Goal: Task Accomplishment & Management: Use online tool/utility

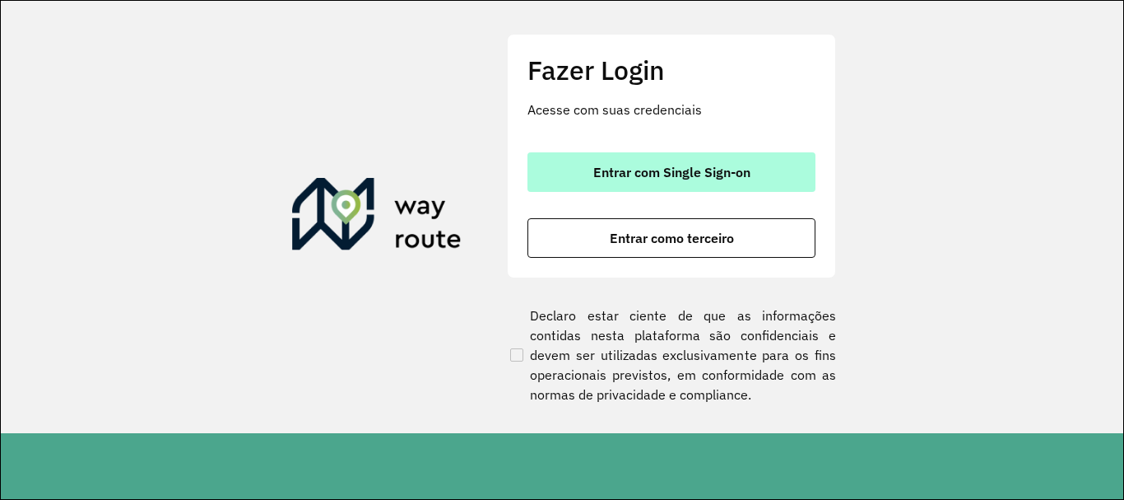
click at [576, 157] on button "Entrar com Single Sign-on" at bounding box center [671, 172] width 288 height 40
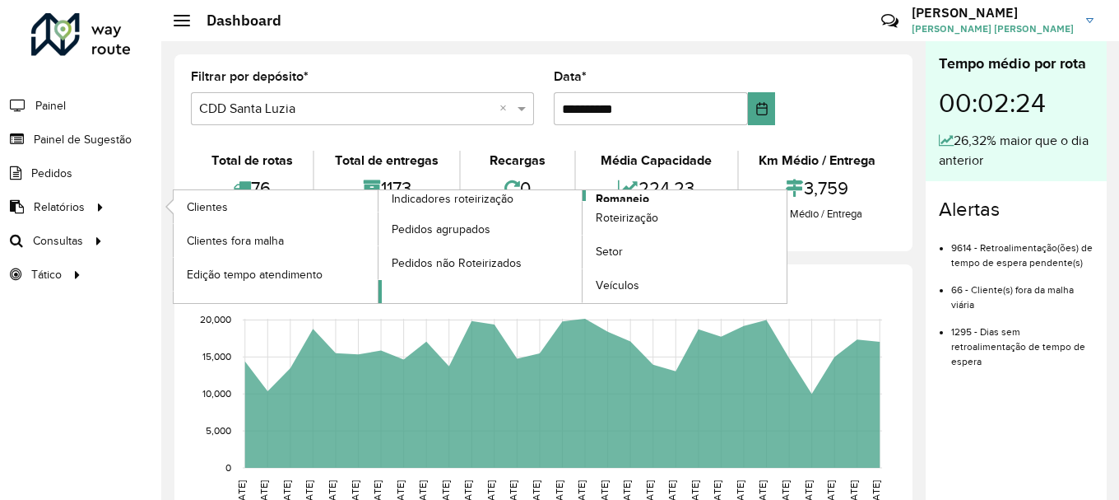
click at [622, 198] on span "Romaneio" at bounding box center [622, 198] width 53 height 17
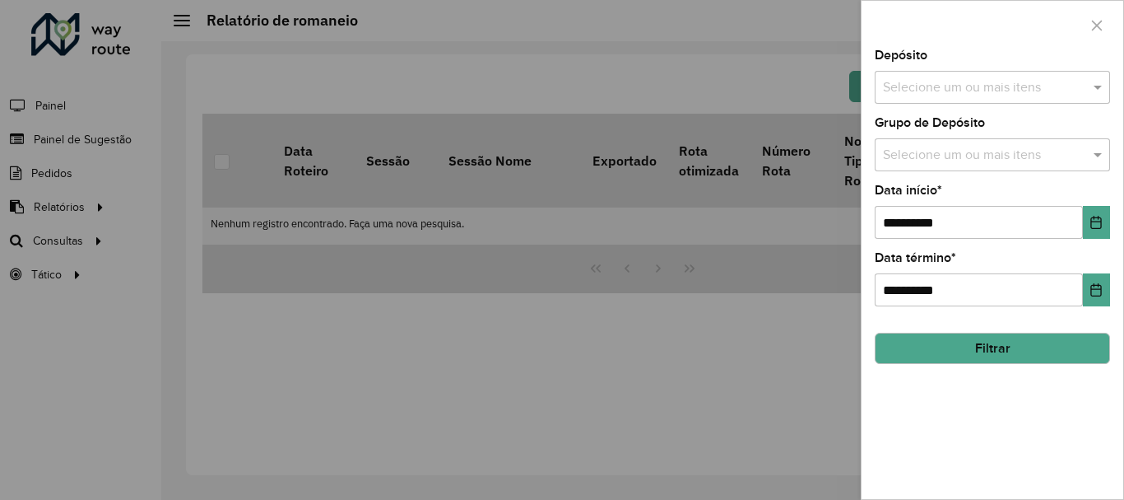
click at [909, 81] on input "text" at bounding box center [984, 88] width 211 height 20
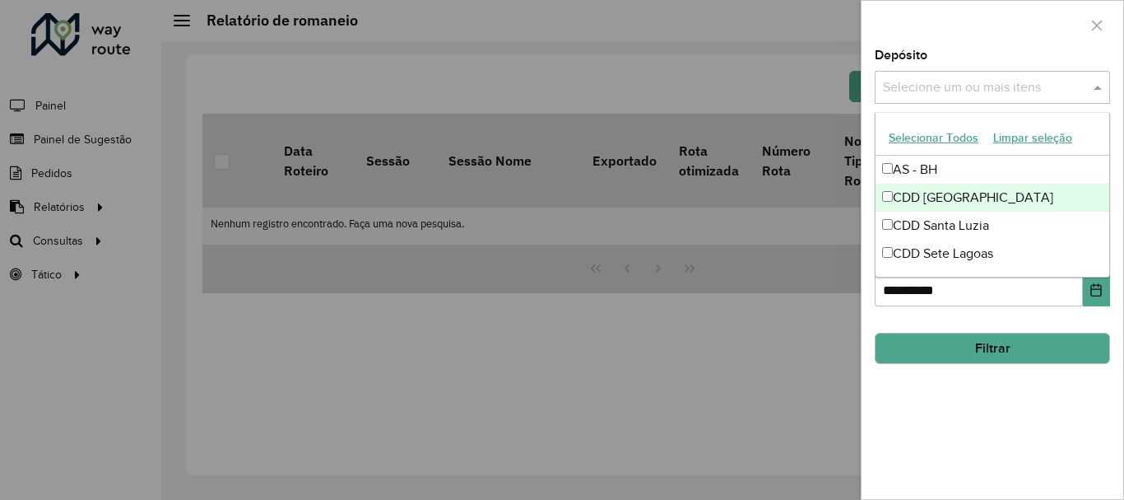
click at [937, 190] on div "CDD [GEOGRAPHIC_DATA]" at bounding box center [993, 198] width 234 height 28
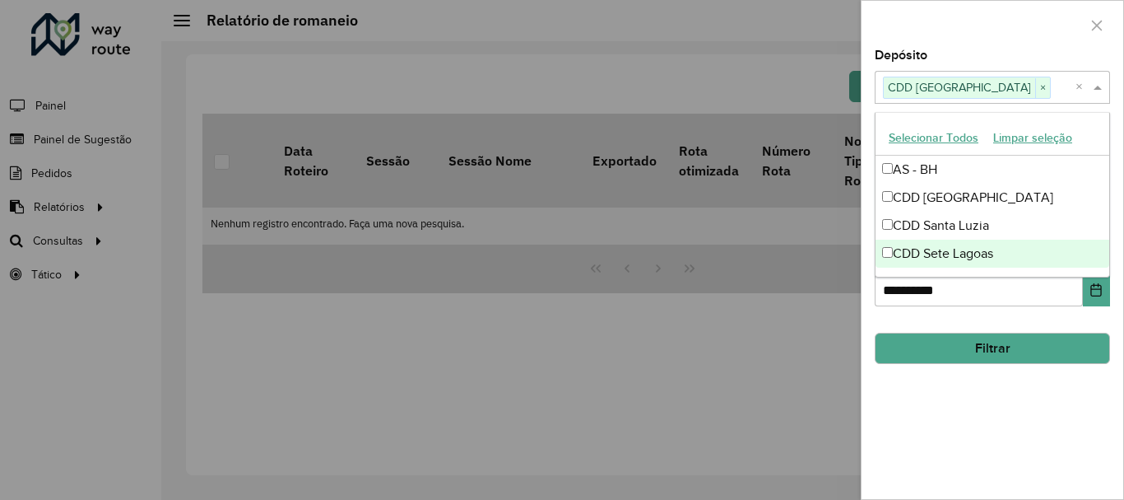
click at [950, 383] on div "**********" at bounding box center [993, 273] width 262 height 449
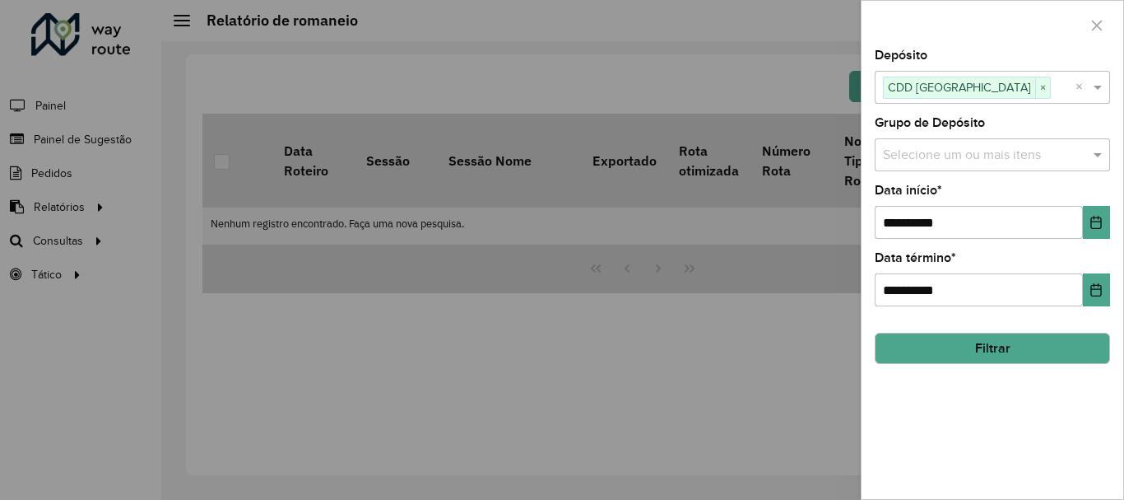
click at [1000, 160] on input "text" at bounding box center [984, 156] width 211 height 20
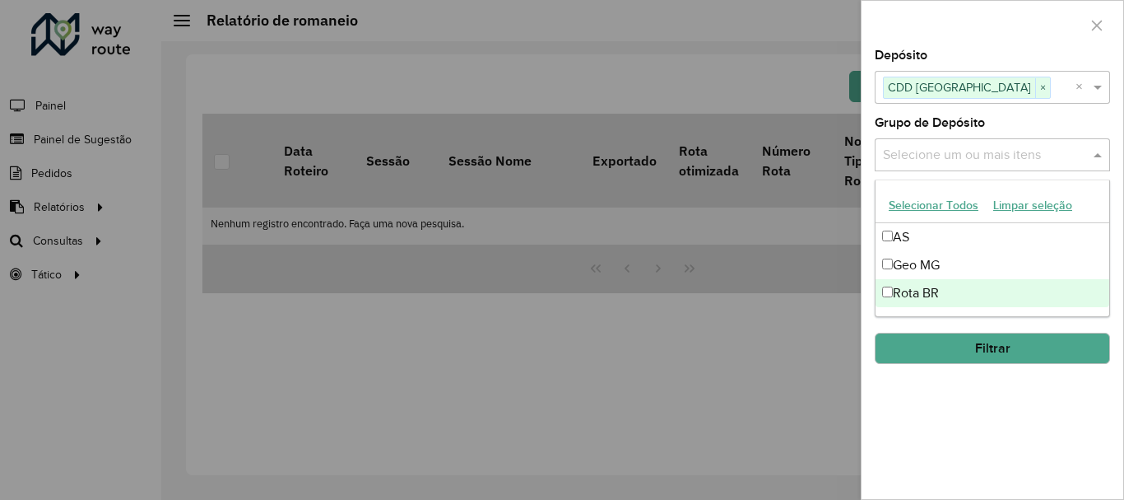
click at [1005, 304] on div "Rota BR" at bounding box center [993, 293] width 234 height 28
click at [984, 295] on div "Rota BR" at bounding box center [993, 293] width 234 height 28
click at [999, 407] on div "**********" at bounding box center [993, 273] width 262 height 449
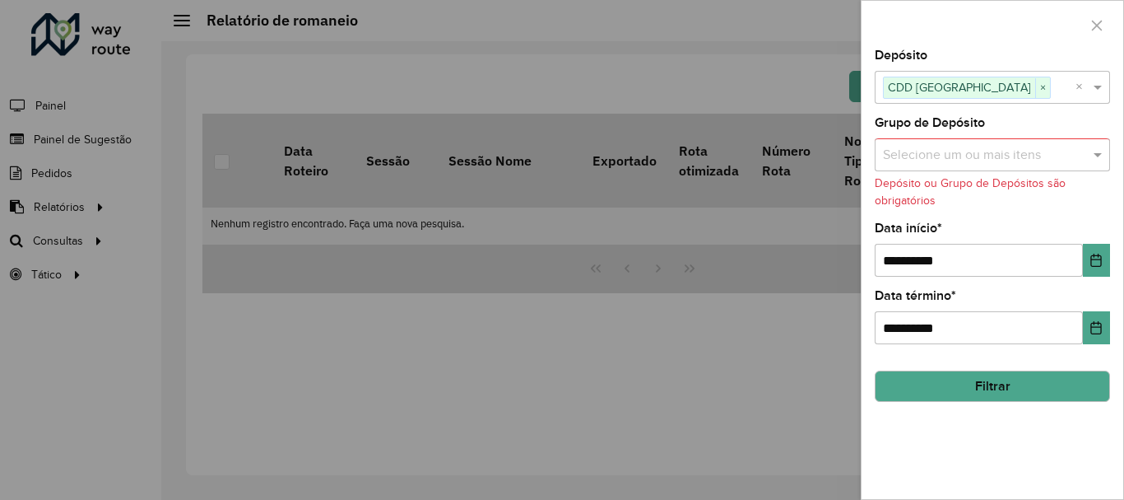
click at [992, 384] on button "Filtrar" at bounding box center [992, 385] width 235 height 31
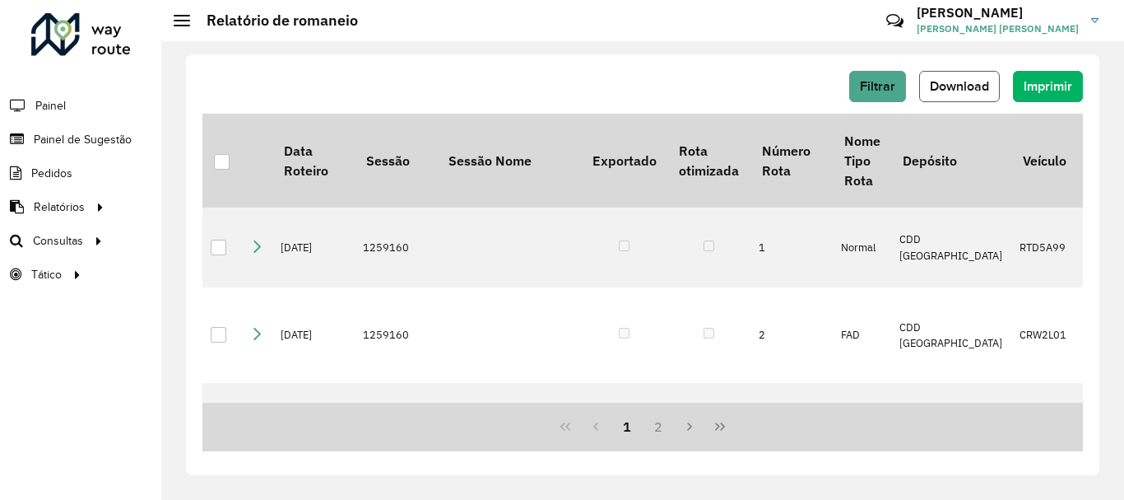
click at [972, 81] on span "Download" at bounding box center [959, 86] width 59 height 14
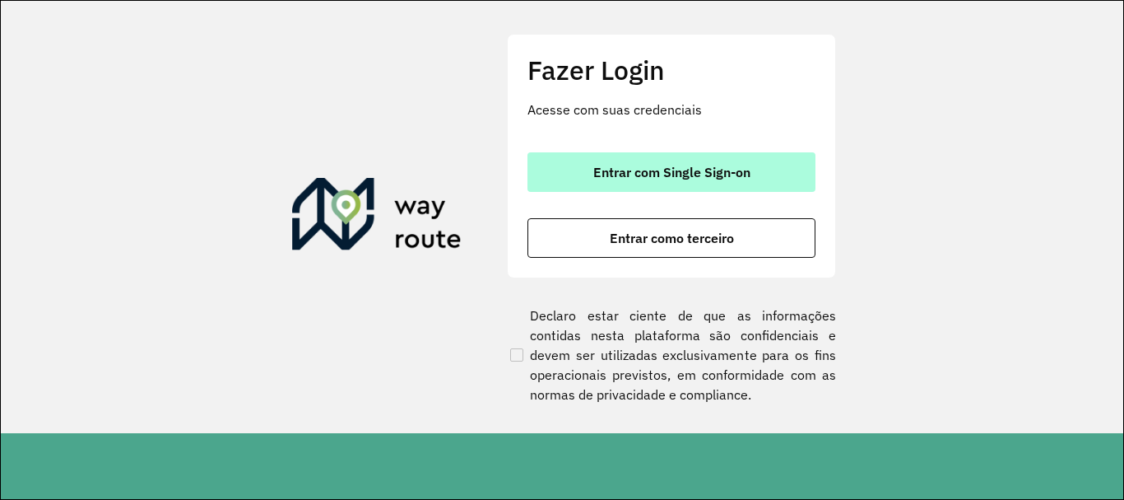
click at [601, 171] on span "Entrar com Single Sign-on" at bounding box center [671, 171] width 157 height 13
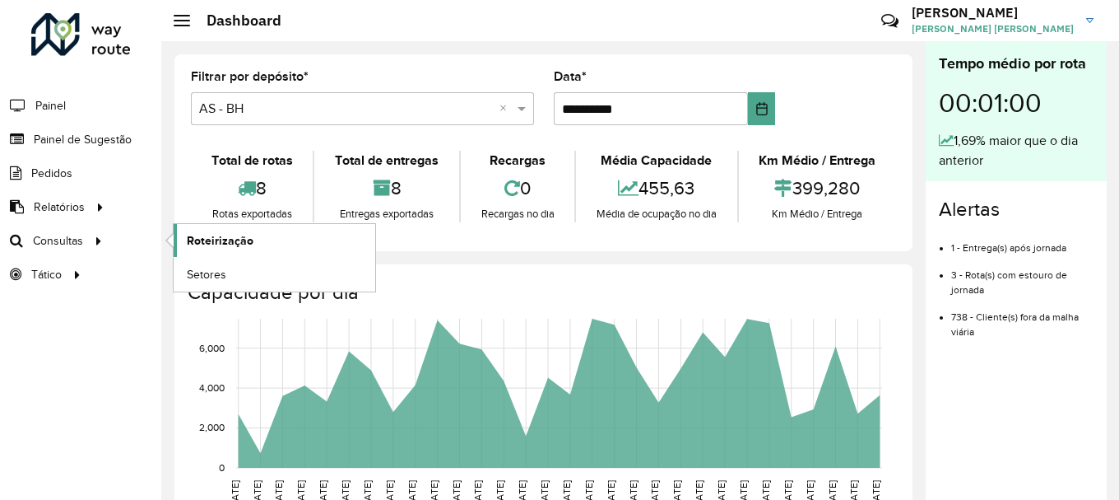
click at [205, 240] on span "Roteirização" at bounding box center [220, 240] width 67 height 17
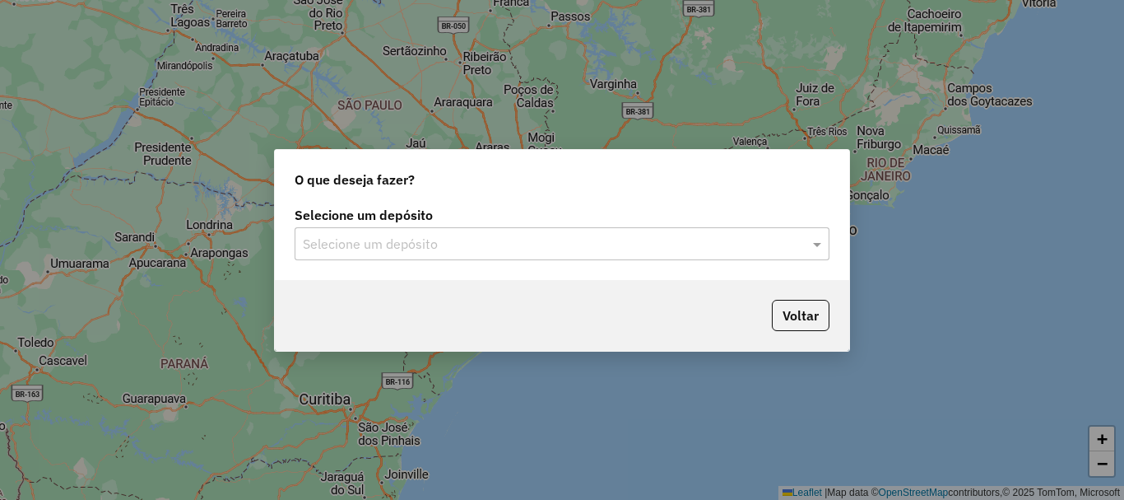
click at [606, 237] on input "text" at bounding box center [546, 245] width 486 height 20
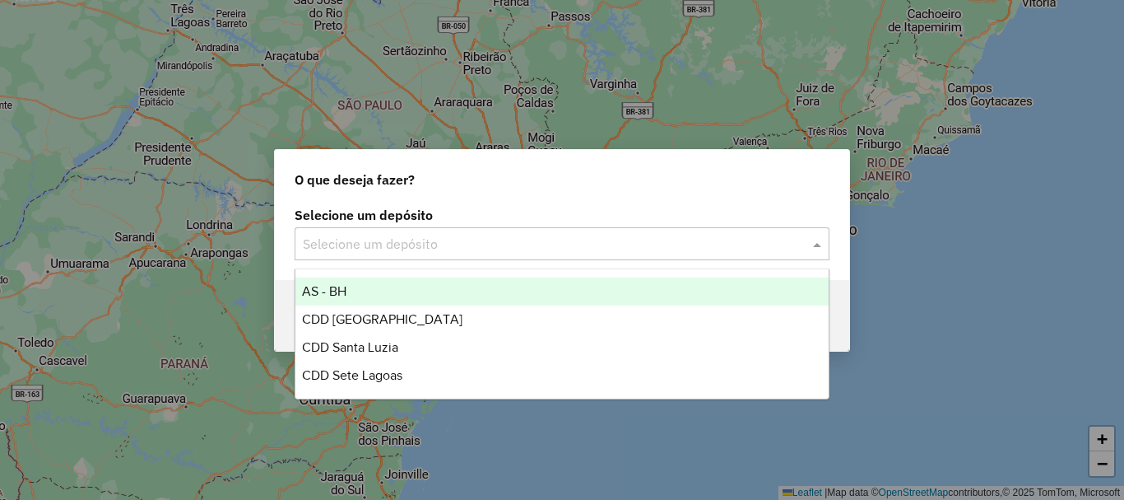
click at [619, 250] on input "text" at bounding box center [546, 245] width 486 height 20
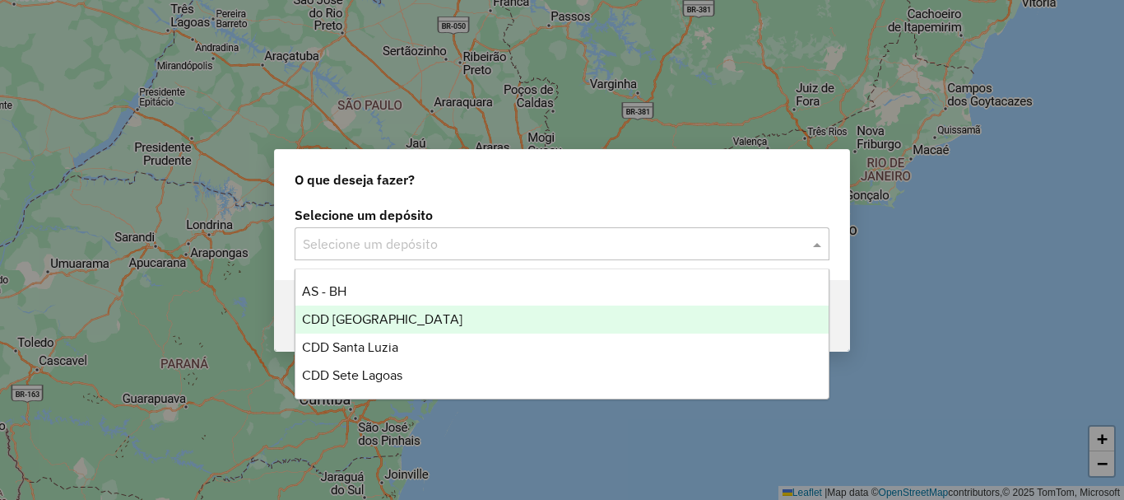
click at [410, 318] on span "CDD [GEOGRAPHIC_DATA]" at bounding box center [382, 319] width 160 height 14
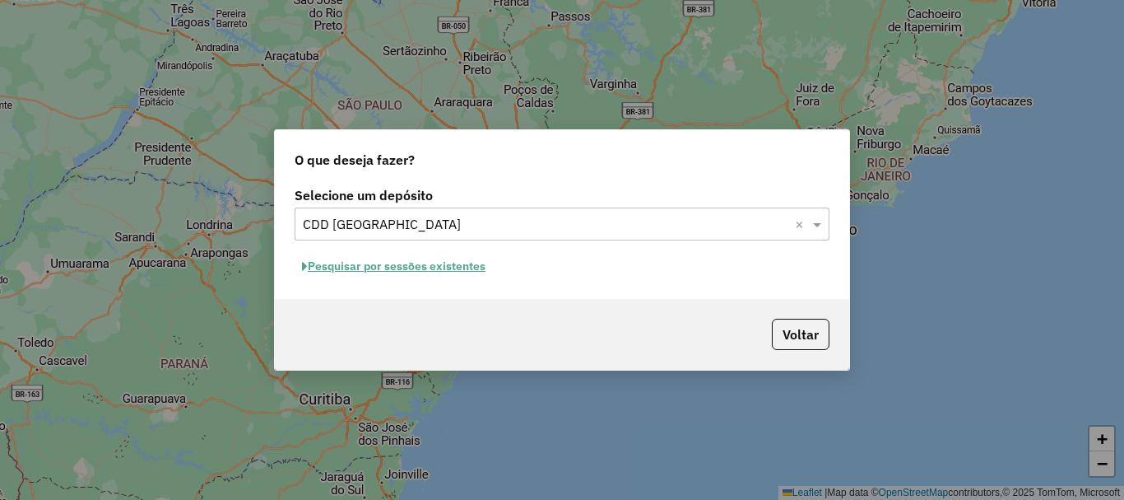
click at [465, 262] on button "Pesquisar por sessões existentes" at bounding box center [394, 266] width 198 height 26
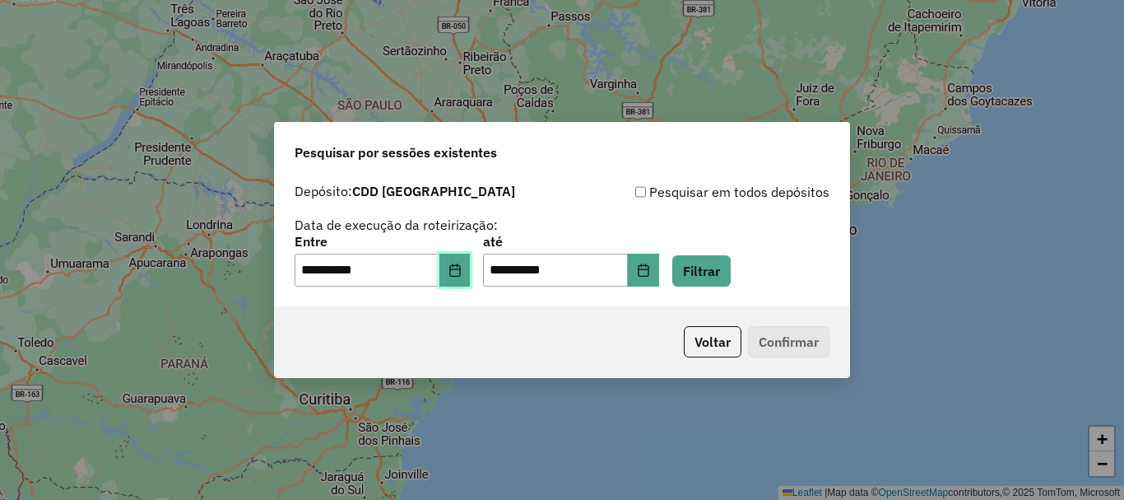
click at [462, 270] on icon "Choose Date" at bounding box center [454, 269] width 13 height 13
click at [771, 267] on div "**********" at bounding box center [562, 260] width 535 height 51
click at [707, 269] on button "Filtrar" at bounding box center [701, 270] width 58 height 31
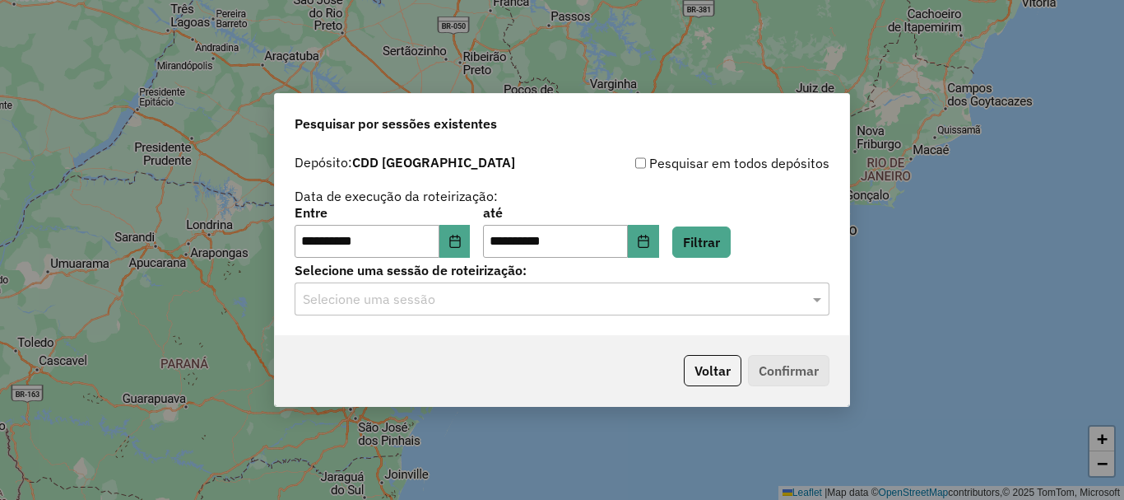
click at [587, 300] on input "text" at bounding box center [546, 300] width 486 height 20
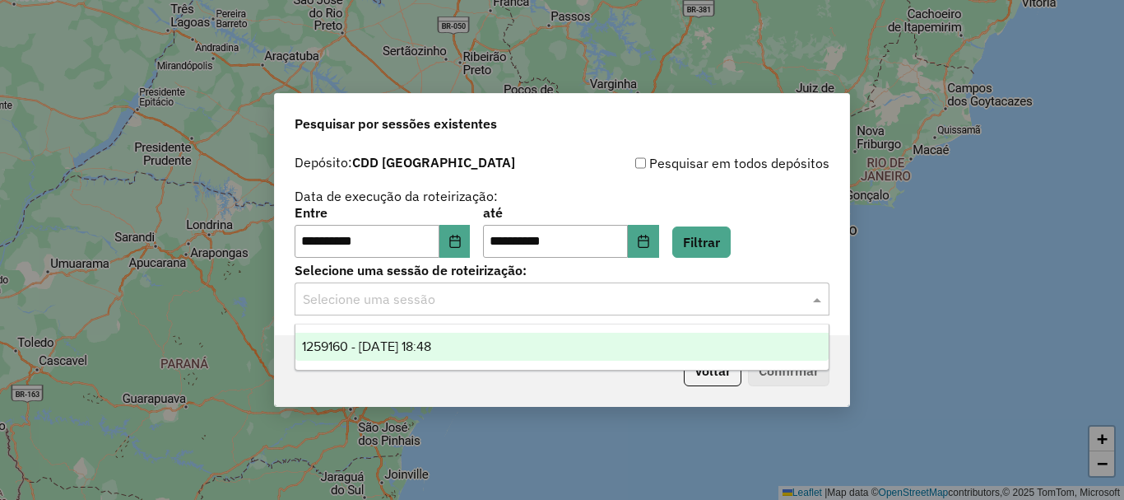
click at [431, 342] on span "1259160 - 04/09/2025 18:48" at bounding box center [366, 346] width 129 height 14
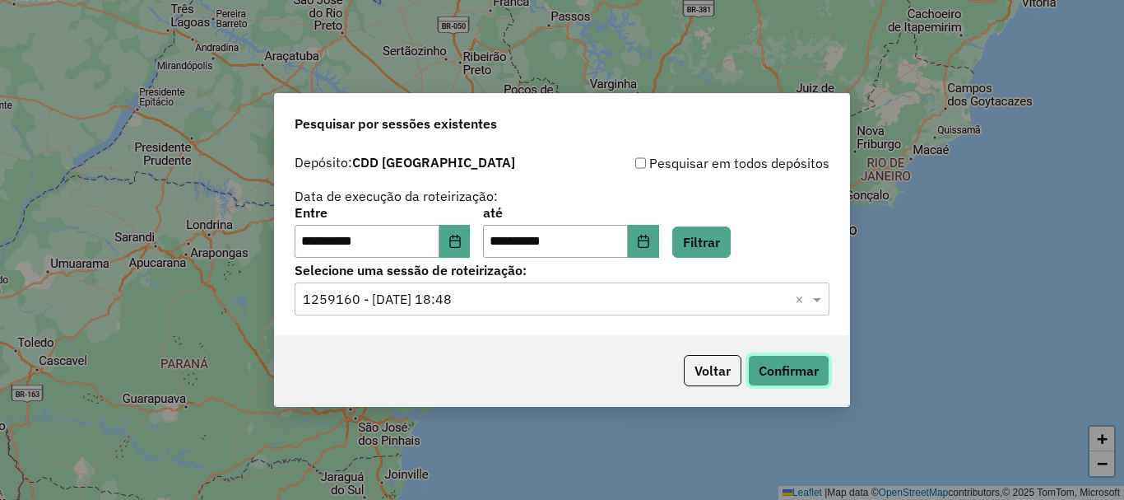
click at [753, 362] on button "Confirmar" at bounding box center [788, 370] width 81 height 31
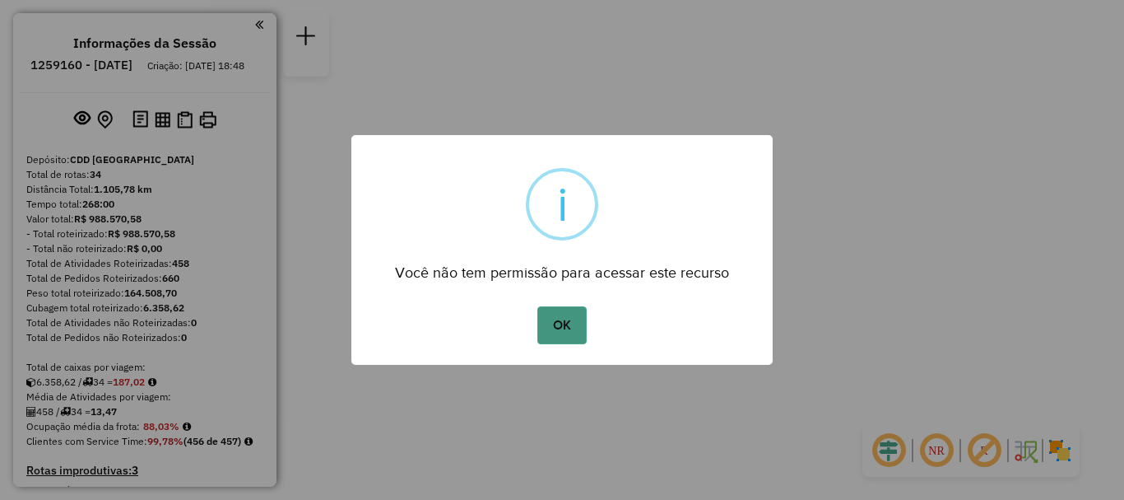
click at [569, 328] on button "OK" at bounding box center [561, 325] width 49 height 38
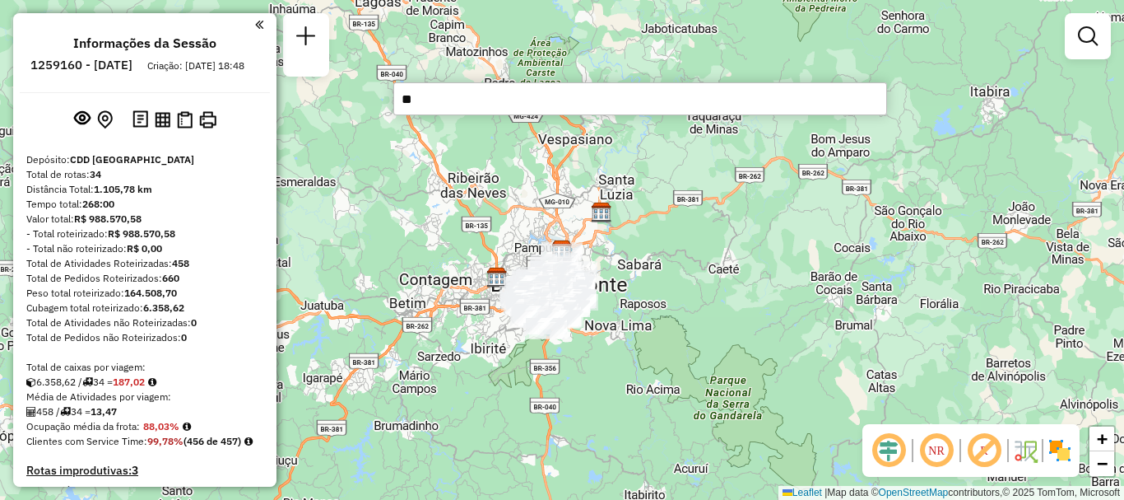
type input "*"
click at [232, 167] on div "Depósito: CDD [GEOGRAPHIC_DATA]" at bounding box center [144, 159] width 237 height 15
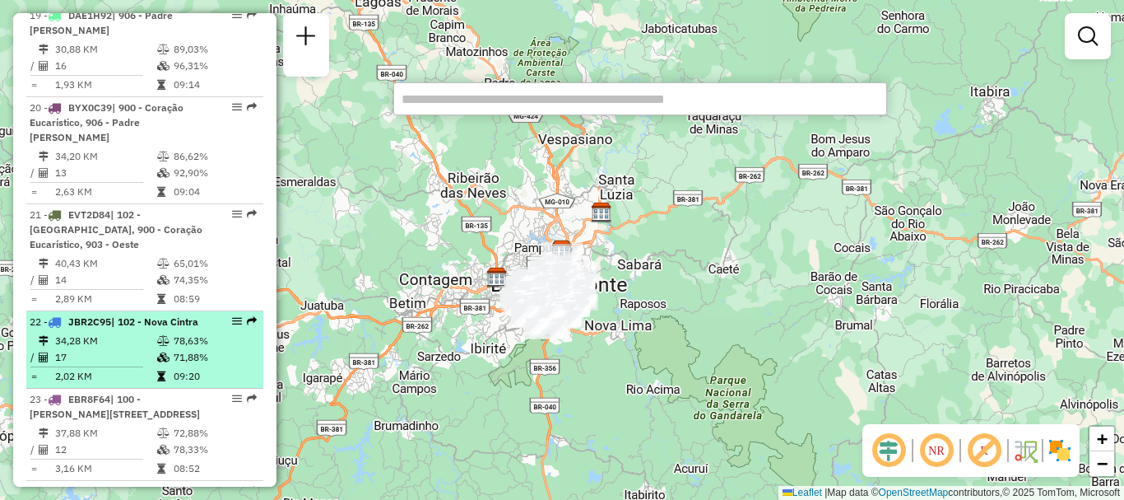
scroll to position [2551, 0]
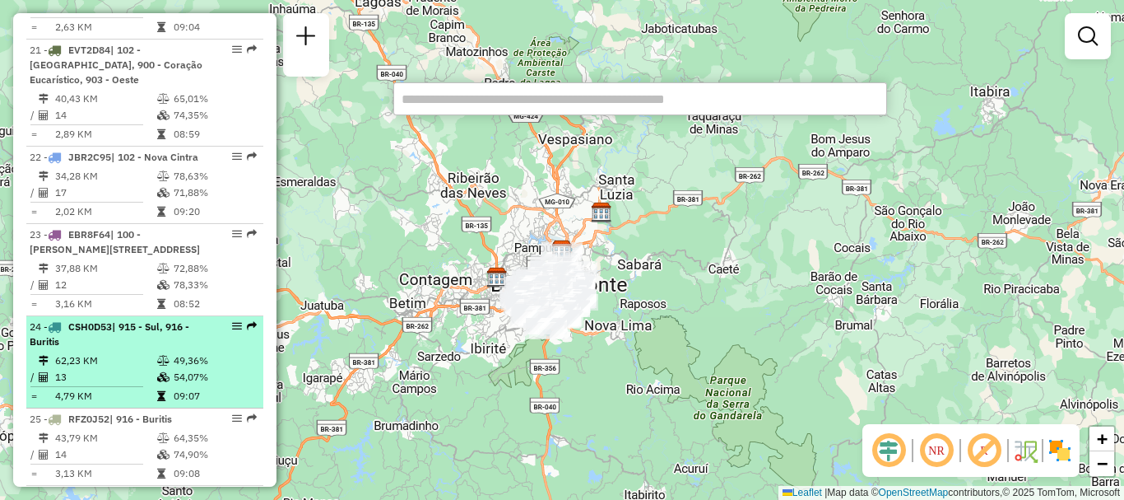
click at [95, 316] on li "24 - CSH0D53 | 915 - Sul, 916 - Buritis 62,23 KM 49,36% / 13 54,07% = 4,79 KM 0…" at bounding box center [144, 362] width 237 height 92
select select "**********"
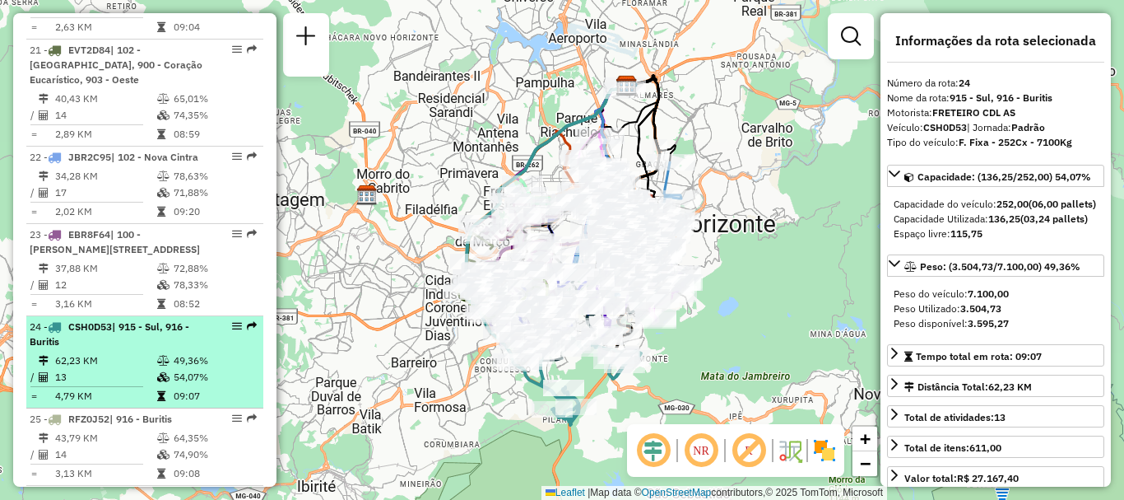
click at [102, 319] on div "24 - CSH0D53 | 915 - Sul, 916 - Buritis" at bounding box center [117, 334] width 174 height 30
drag, startPoint x: 100, startPoint y: 300, endPoint x: 121, endPoint y: 284, distance: 26.3
drag, startPoint x: 121, startPoint y: 284, endPoint x: 228, endPoint y: 309, distance: 110.0
click at [228, 352] on td "49,36%" at bounding box center [214, 360] width 83 height 16
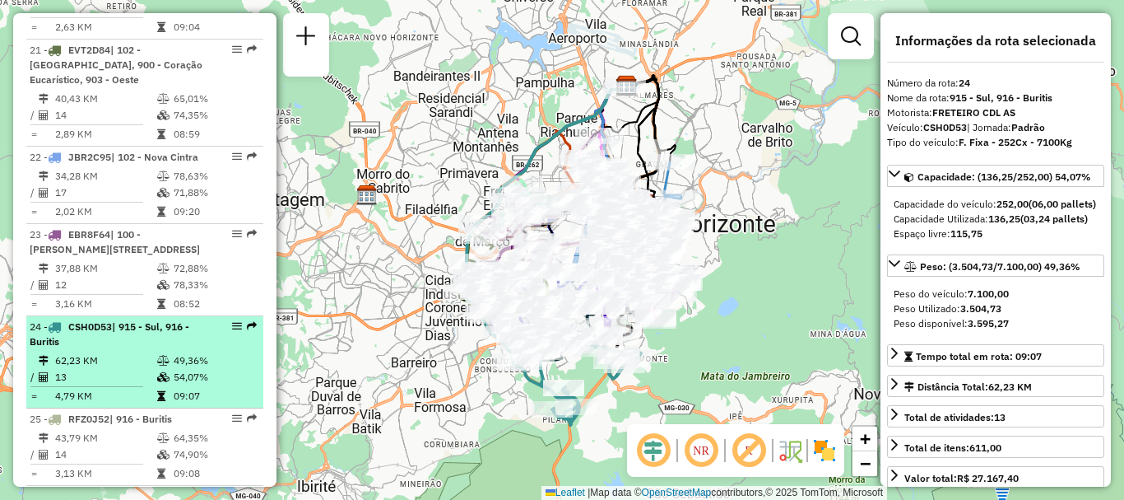
click at [225, 321] on div at bounding box center [231, 326] width 49 height 10
click at [235, 321] on em at bounding box center [237, 326] width 10 height 10
click at [232, 321] on em at bounding box center [237, 326] width 10 height 10
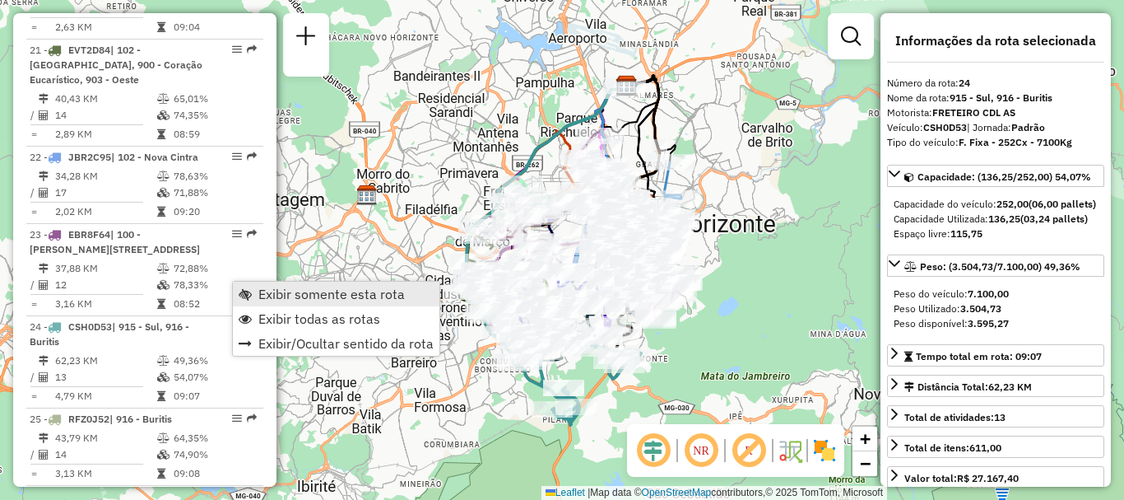
click at [309, 298] on span "Exibir somente esta rota" at bounding box center [331, 293] width 146 height 13
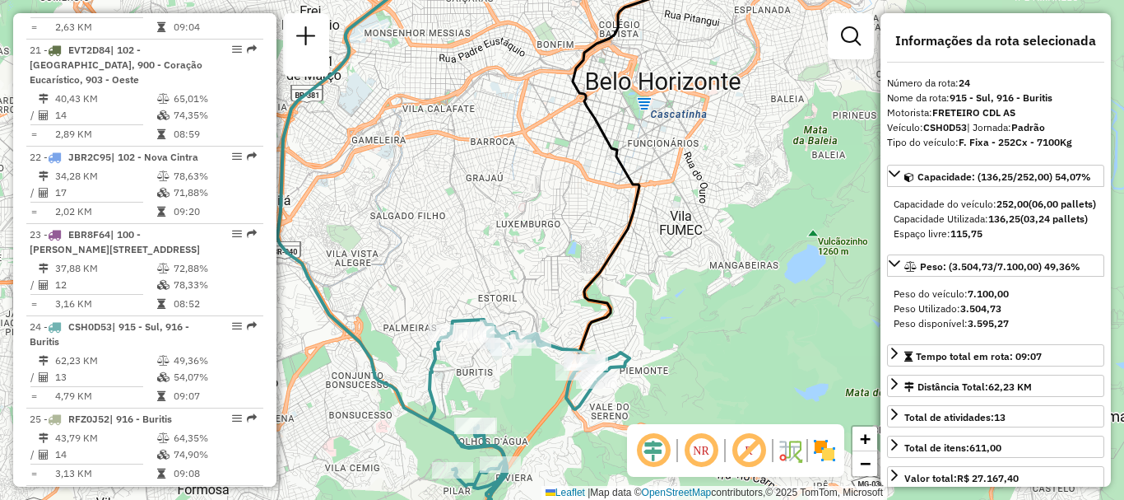
drag, startPoint x: 665, startPoint y: 323, endPoint x: 670, endPoint y: 218, distance: 105.5
click at [670, 218] on div "Janela de atendimento Grade de atendimento Capacidade Transportadoras Veículos …" at bounding box center [562, 250] width 1124 height 500
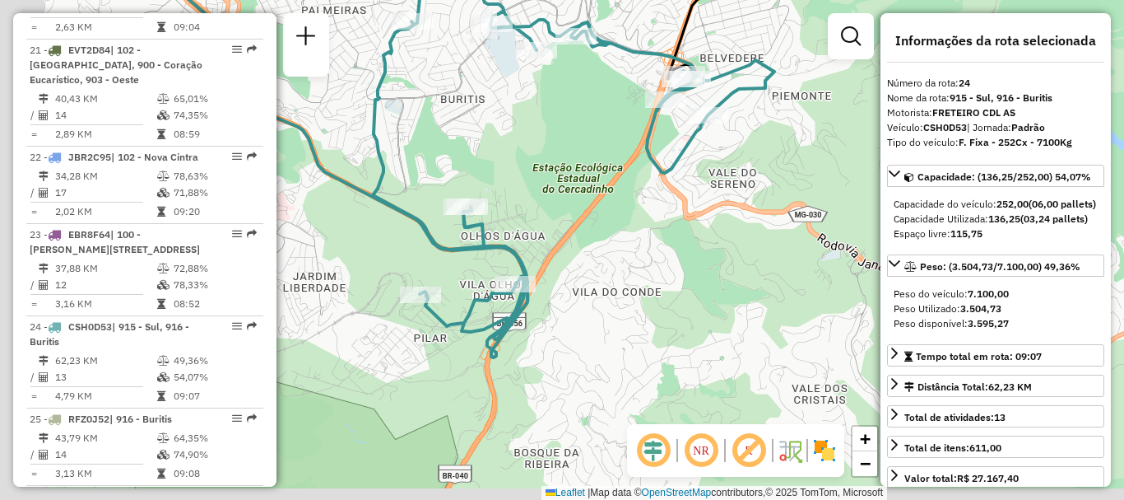
drag, startPoint x: 565, startPoint y: 364, endPoint x: 623, endPoint y: 306, distance: 81.5
click at [623, 306] on div "Janela de atendimento Grade de atendimento Capacidade Transportadoras Veículos …" at bounding box center [562, 250] width 1124 height 500
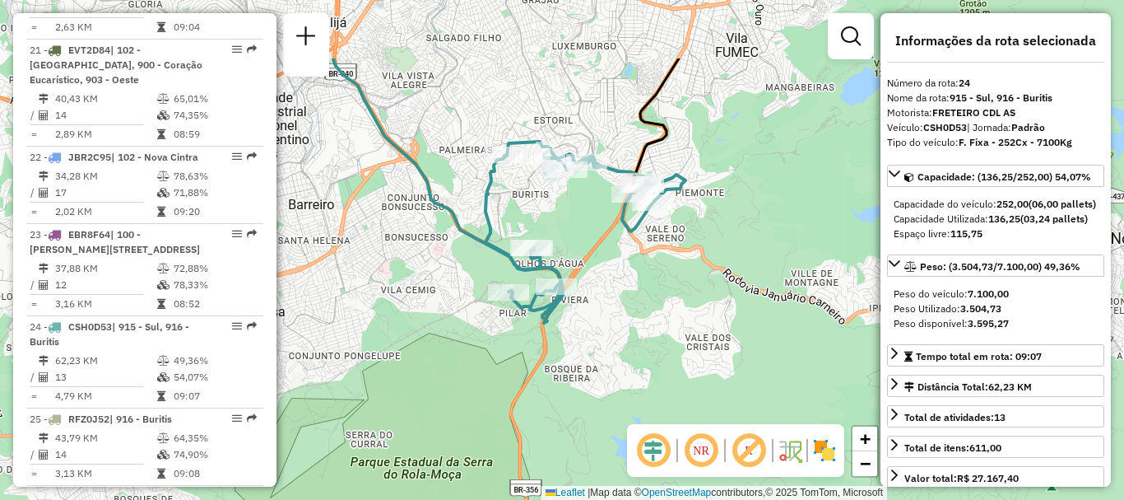
drag, startPoint x: 616, startPoint y: 133, endPoint x: 611, endPoint y: 240, distance: 107.1
click at [579, 266] on div "Janela de atendimento Grade de atendimento Capacidade Transportadoras Veículos …" at bounding box center [562, 250] width 1124 height 500
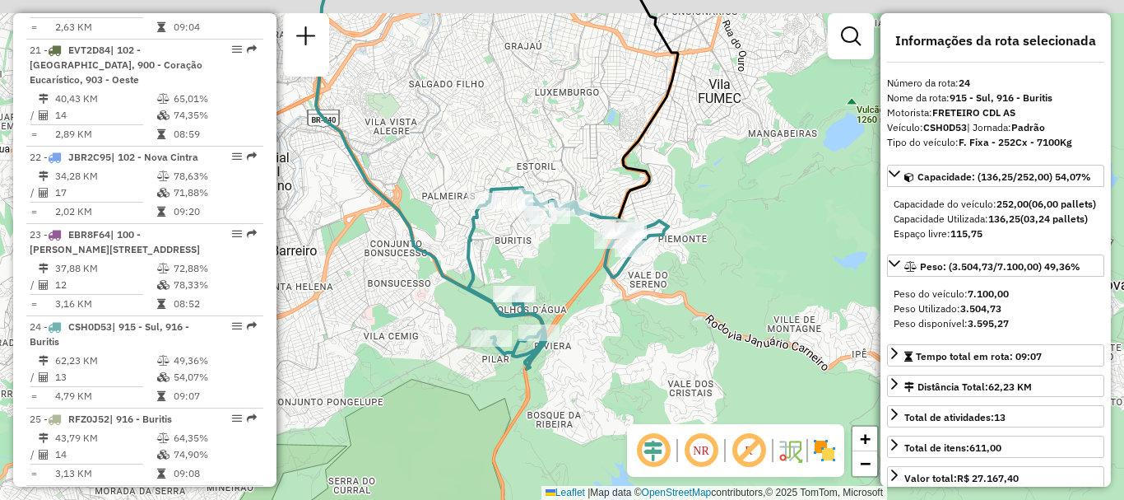
drag, startPoint x: 603, startPoint y: 99, endPoint x: 620, endPoint y: 242, distance: 144.1
click at [620, 242] on div "Janela de atendimento Grade de atendimento Capacidade Transportadoras Veículos …" at bounding box center [562, 250] width 1124 height 500
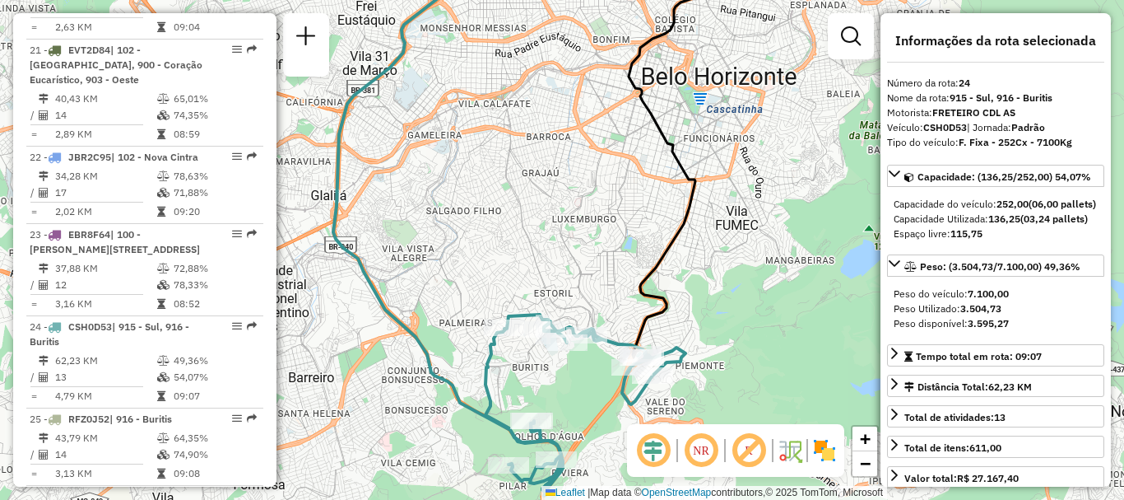
click at [531, 17] on div "Janela de atendimento Grade de atendimento Capacidade Transportadoras Veículos …" at bounding box center [562, 250] width 1124 height 500
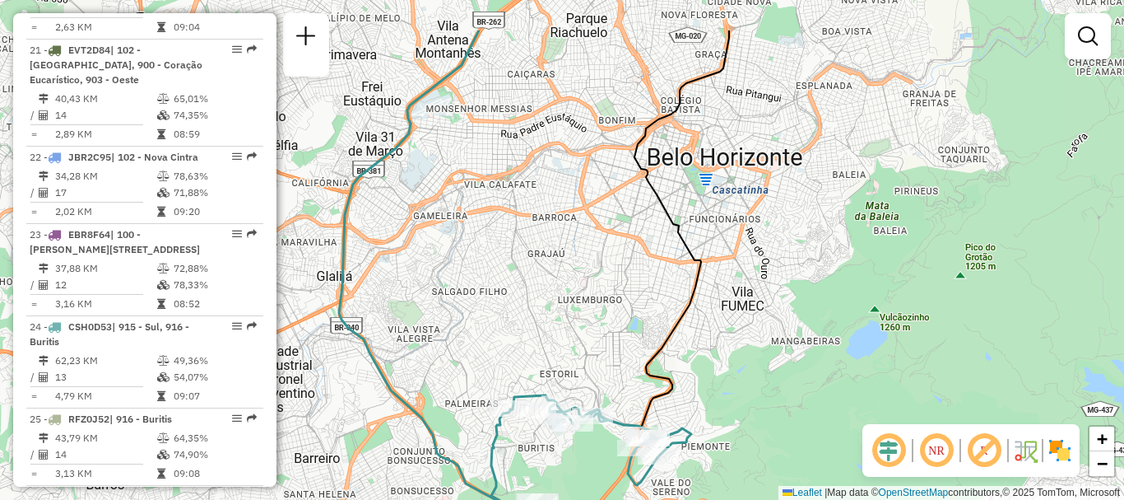
drag, startPoint x: 524, startPoint y: 234, endPoint x: 555, endPoint y: 272, distance: 49.7
click at [541, 300] on div "Janela de atendimento Grade de atendimento Capacidade Transportadoras Veículos …" at bounding box center [562, 250] width 1124 height 500
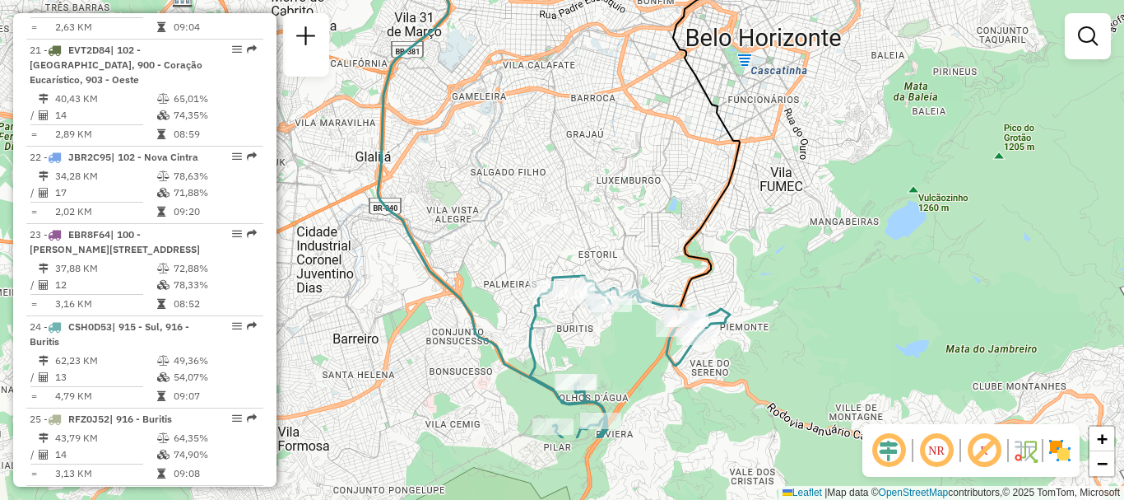
drag, startPoint x: 606, startPoint y: 250, endPoint x: 634, endPoint y: 142, distance: 112.2
click at [634, 142] on div "Janela de atendimento Grade de atendimento Capacidade Transportadoras Veículos …" at bounding box center [562, 250] width 1124 height 500
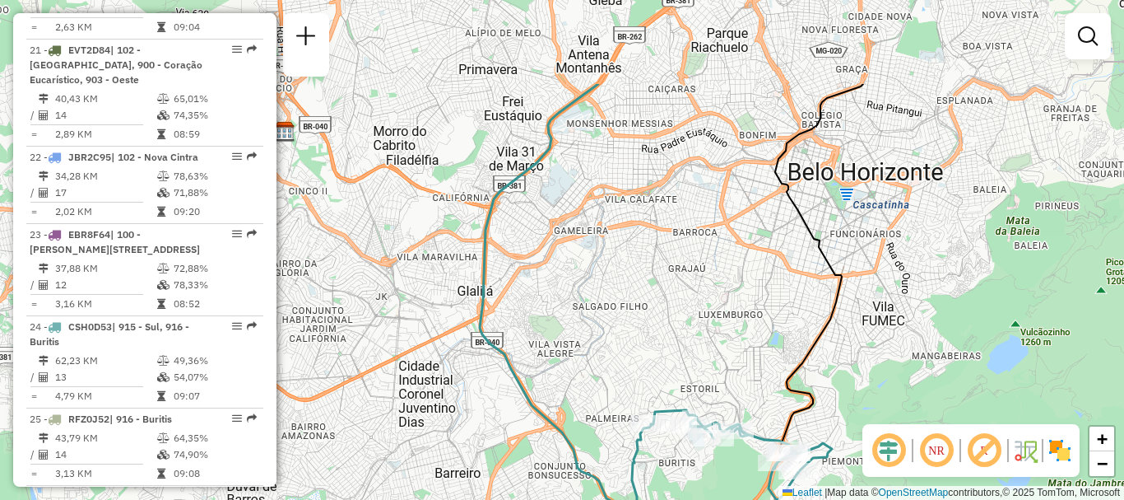
drag, startPoint x: 780, startPoint y: 219, endPoint x: 881, endPoint y: 317, distance: 140.8
click at [882, 323] on div "Janela de atendimento Grade de atendimento Capacidade Transportadoras Veículos …" at bounding box center [562, 250] width 1124 height 500
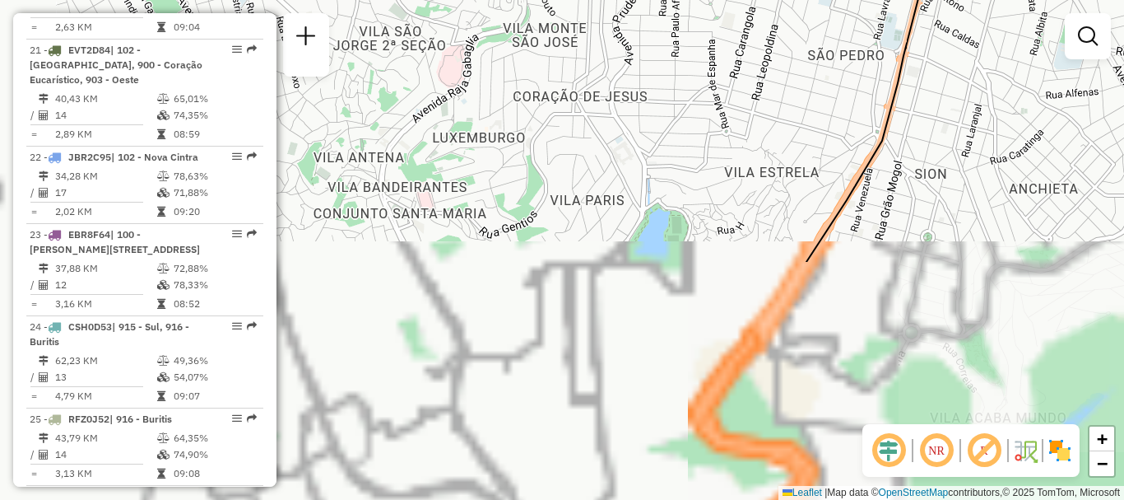
drag, startPoint x: 871, startPoint y: 351, endPoint x: 1020, endPoint y: 10, distance: 372.3
click at [1020, 10] on div "Janela de atendimento Grade de atendimento Capacidade Transportadoras Veículos …" at bounding box center [562, 250] width 1124 height 500
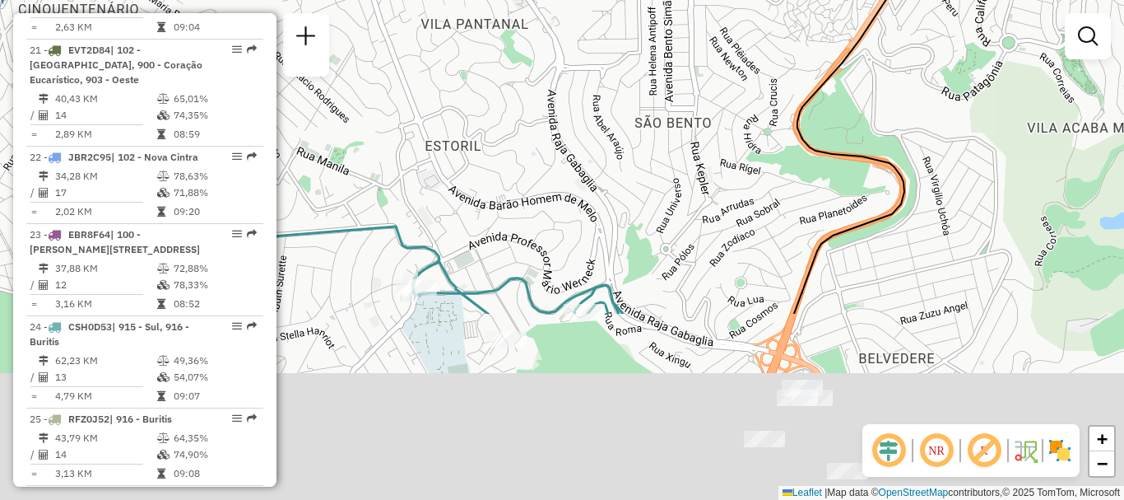
drag, startPoint x: 914, startPoint y: 281, endPoint x: 1067, endPoint y: -100, distance: 409.5
click at [1067, 0] on html "Aguarde... Pop-up bloqueado! Seu navegador bloqueou automáticamente a abertura …" at bounding box center [562, 250] width 1124 height 500
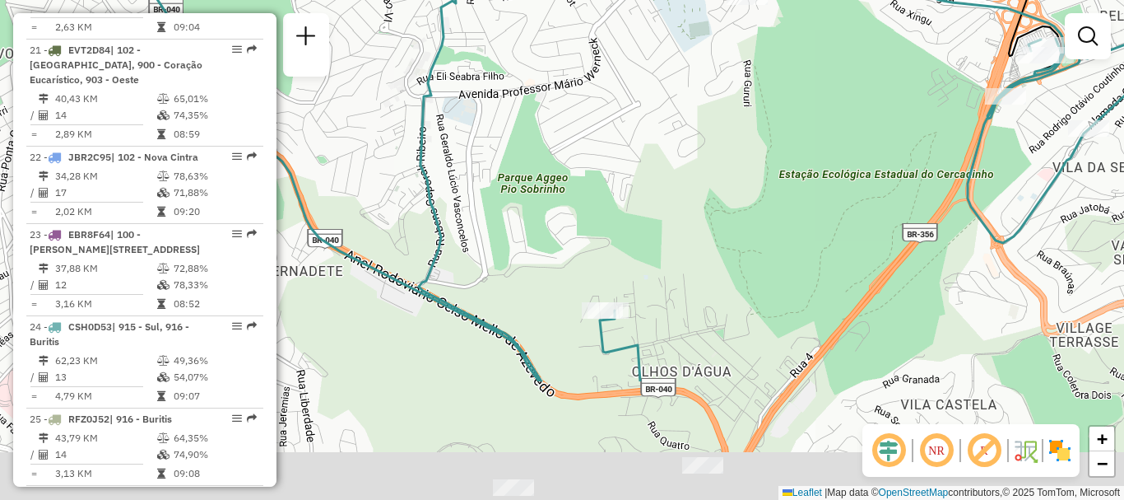
drag, startPoint x: 760, startPoint y: 249, endPoint x: 974, endPoint y: -62, distance: 376.4
click at [974, 0] on html "Aguarde... Pop-up bloqueado! Seu navegador bloqueou automáticamente a abertura …" at bounding box center [562, 250] width 1124 height 500
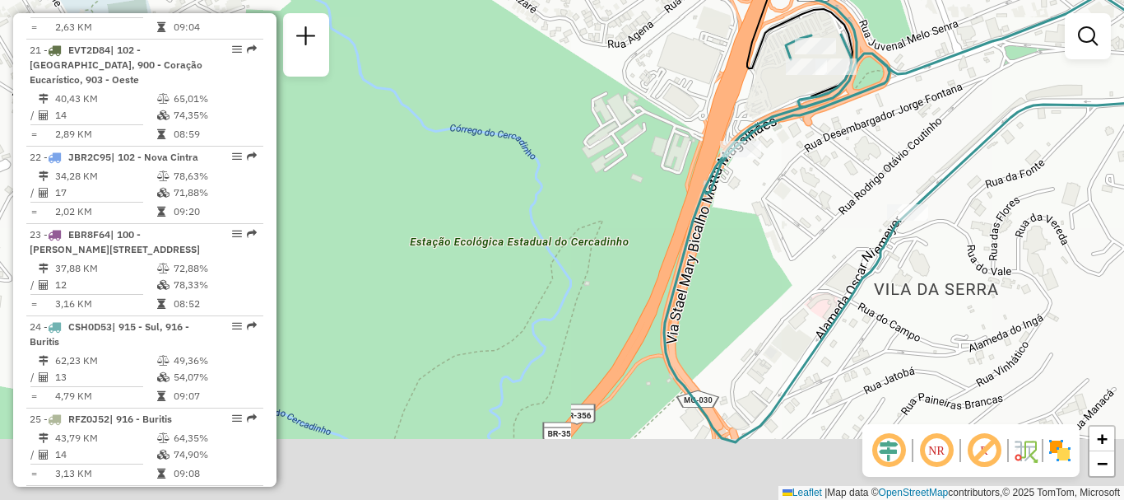
drag, startPoint x: 651, startPoint y: 340, endPoint x: 818, endPoint y: 136, distance: 263.7
click at [818, 136] on div "Janela de atendimento Grade de atendimento Capacidade Transportadoras Veículos …" at bounding box center [562, 250] width 1124 height 500
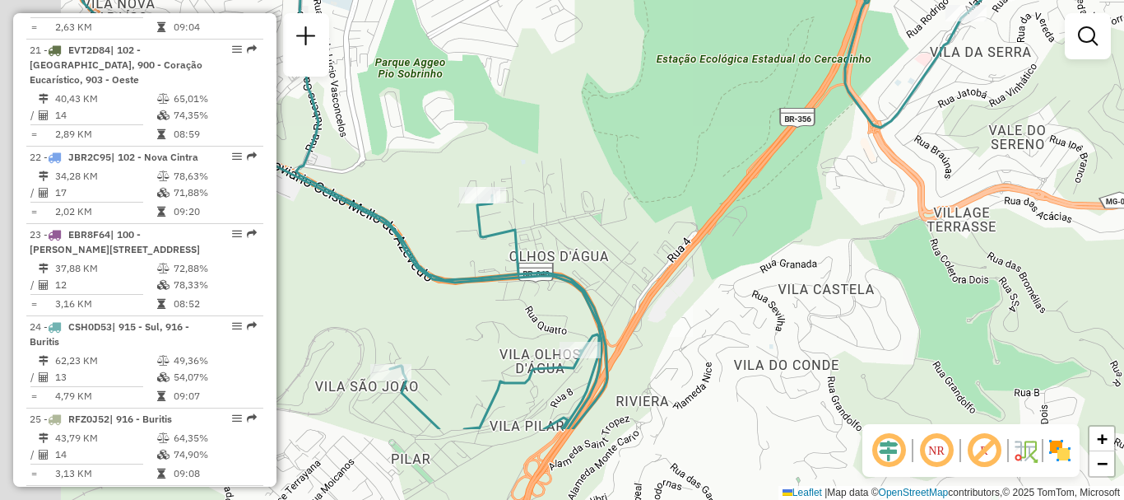
drag, startPoint x: 689, startPoint y: 311, endPoint x: 804, endPoint y: 171, distance: 181.2
click at [802, 175] on div "Janela de atendimento Grade de atendimento Capacidade Transportadoras Veículos …" at bounding box center [562, 250] width 1124 height 500
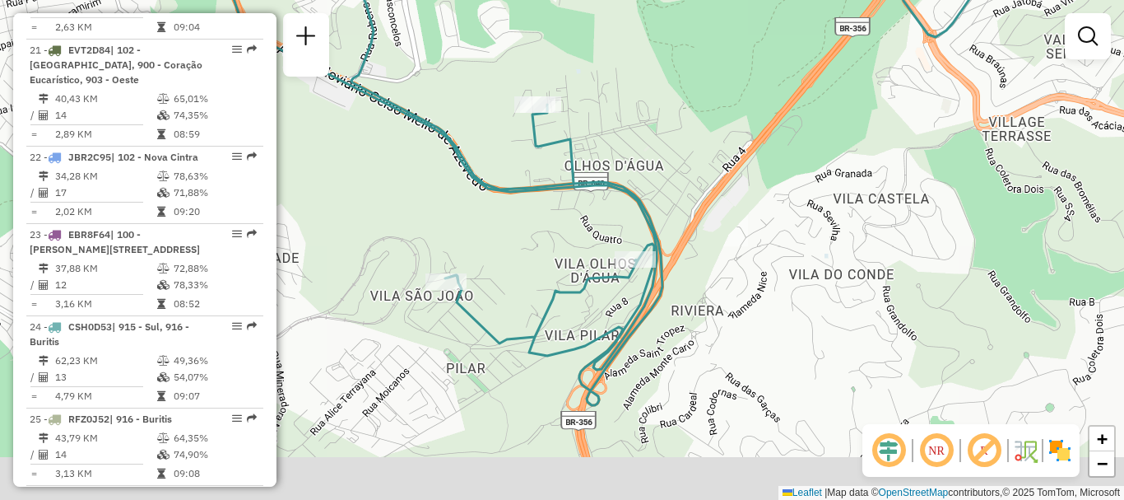
drag, startPoint x: 747, startPoint y: 343, endPoint x: 811, endPoint y: 231, distance: 129.0
click at [812, 232] on div "Janela de atendimento Grade de atendimento Capacidade Transportadoras Veículos …" at bounding box center [562, 250] width 1124 height 500
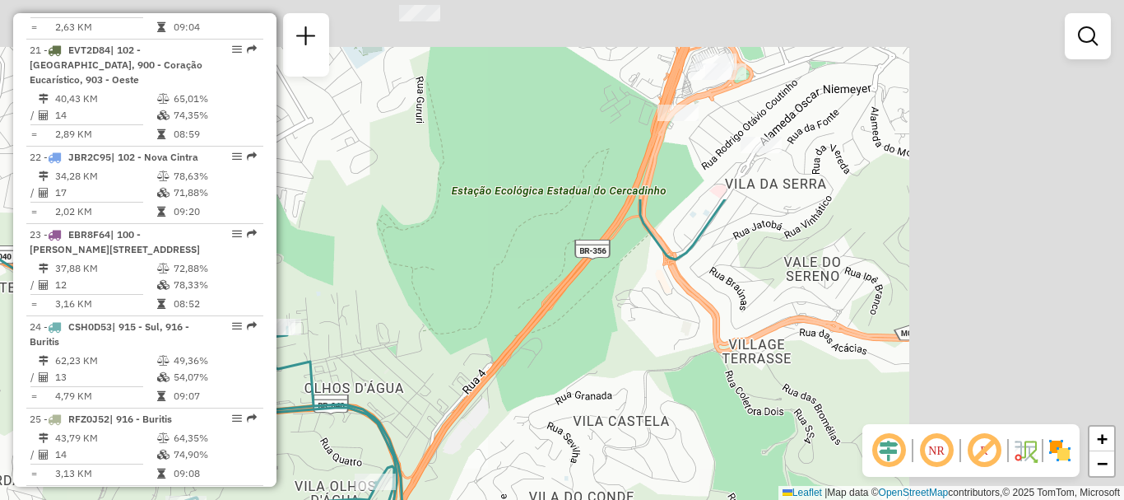
drag, startPoint x: 835, startPoint y: 198, endPoint x: 561, endPoint y: 432, distance: 360.7
click at [561, 432] on div "Janela de atendimento Grade de atendimento Capacidade Transportadoras Veículos …" at bounding box center [562, 250] width 1124 height 500
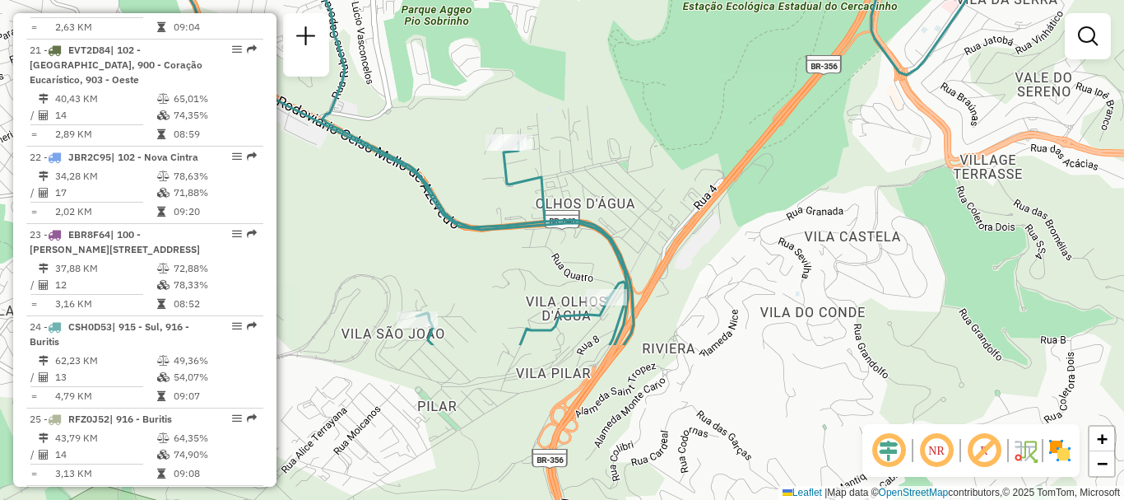
drag, startPoint x: 629, startPoint y: 383, endPoint x: 932, endPoint y: 147, distance: 384.0
click at [930, 150] on div "Janela de atendimento Grade de atendimento Capacidade Transportadoras Veículos …" at bounding box center [562, 250] width 1124 height 500
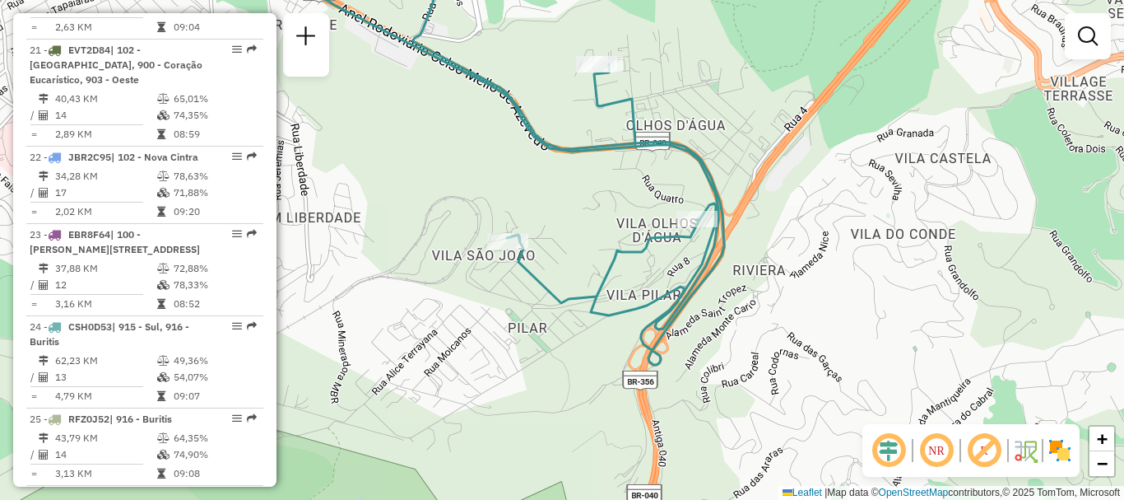
drag, startPoint x: 757, startPoint y: 276, endPoint x: 821, endPoint y: 229, distance: 79.5
click at [829, 233] on div "Janela de atendimento Grade de atendimento Capacidade Transportadoras Veículos …" at bounding box center [562, 250] width 1124 height 500
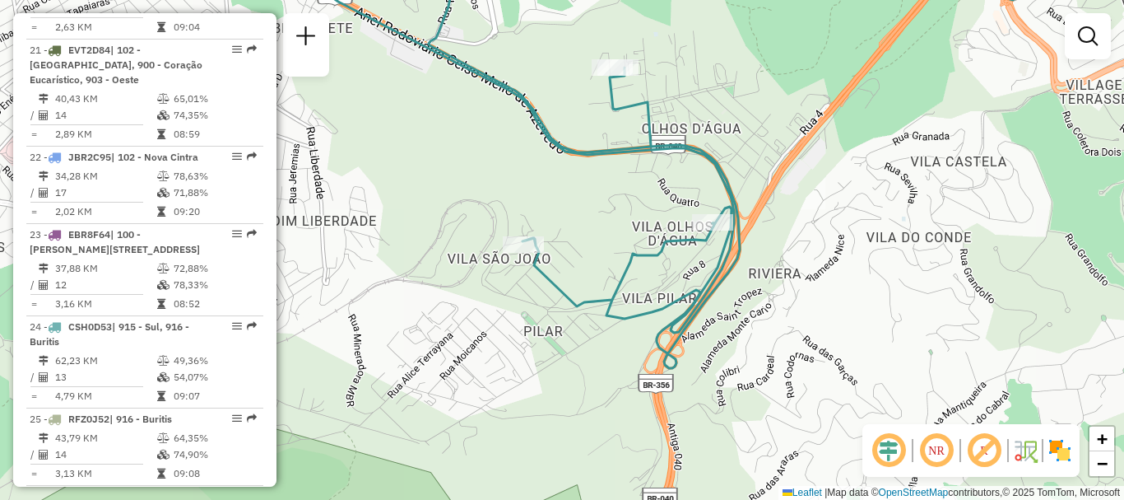
drag, startPoint x: 801, startPoint y: 242, endPoint x: 819, endPoint y: 304, distance: 65.1
click at [819, 304] on div "Janela de atendimento Grade de atendimento Capacidade Transportadoras Veículos …" at bounding box center [562, 250] width 1124 height 500
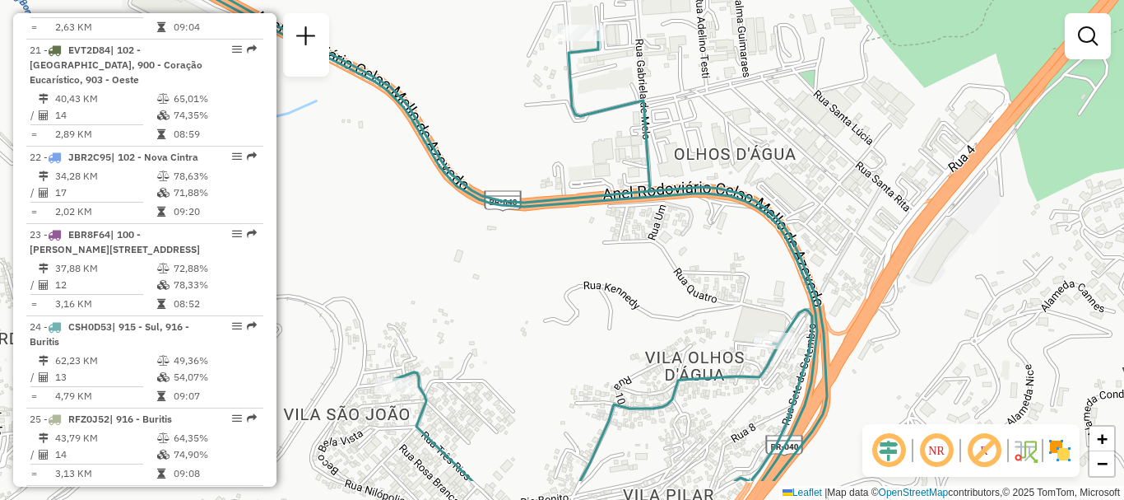
drag, startPoint x: 832, startPoint y: 248, endPoint x: 787, endPoint y: 46, distance: 206.6
click at [788, 49] on div "Janela de atendimento Grade de atendimento Capacidade Transportadoras Veículos …" at bounding box center [562, 250] width 1124 height 500
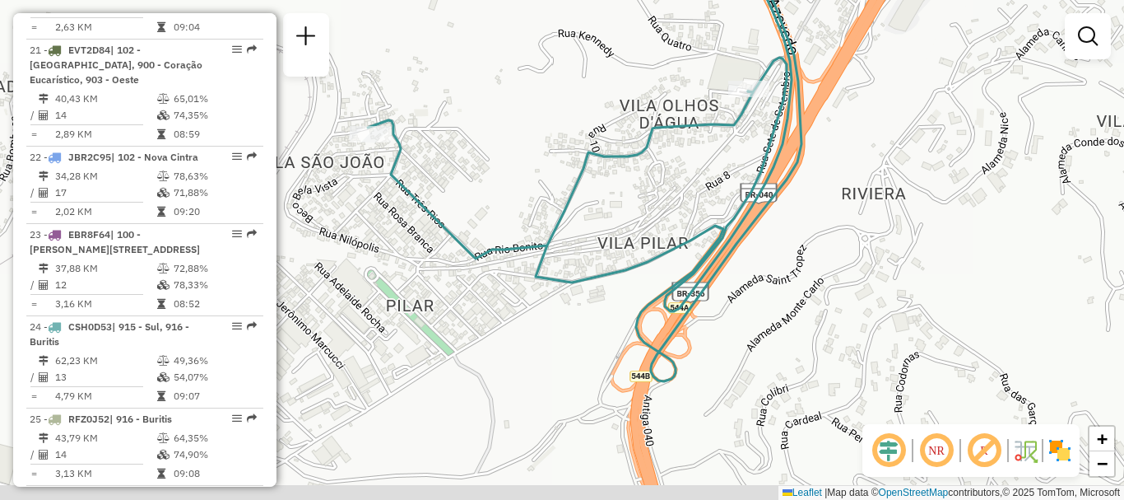
drag, startPoint x: 836, startPoint y: 249, endPoint x: 852, endPoint y: 81, distance: 167.8
click at [852, 85] on div "Janela de atendimento Grade de atendimento Capacidade Transportadoras Veículos …" at bounding box center [562, 250] width 1124 height 500
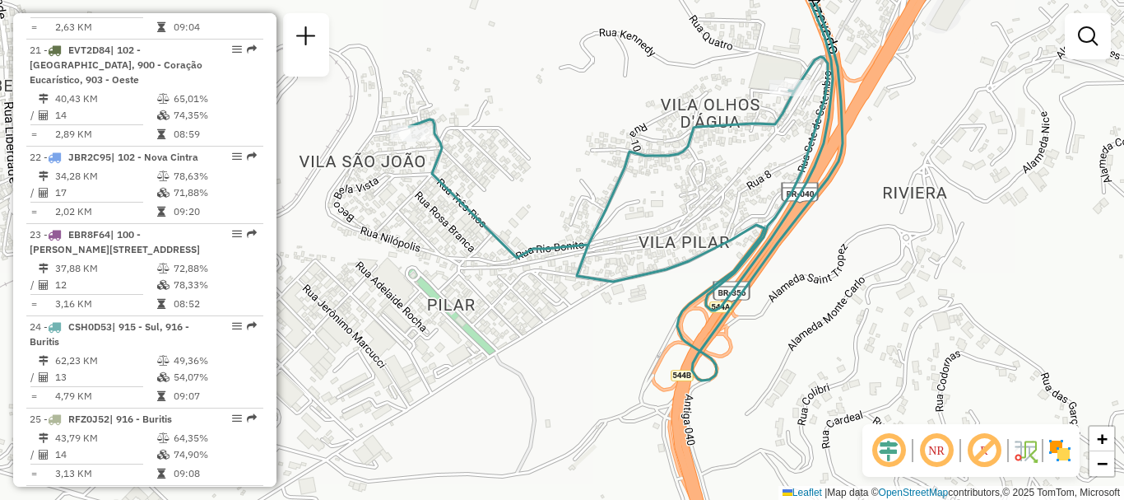
drag, startPoint x: 441, startPoint y: 84, endPoint x: 492, endPoint y: 148, distance: 82.0
click at [492, 148] on div "Janela de atendimento Grade de atendimento Capacidade Transportadoras Veículos …" at bounding box center [562, 250] width 1124 height 500
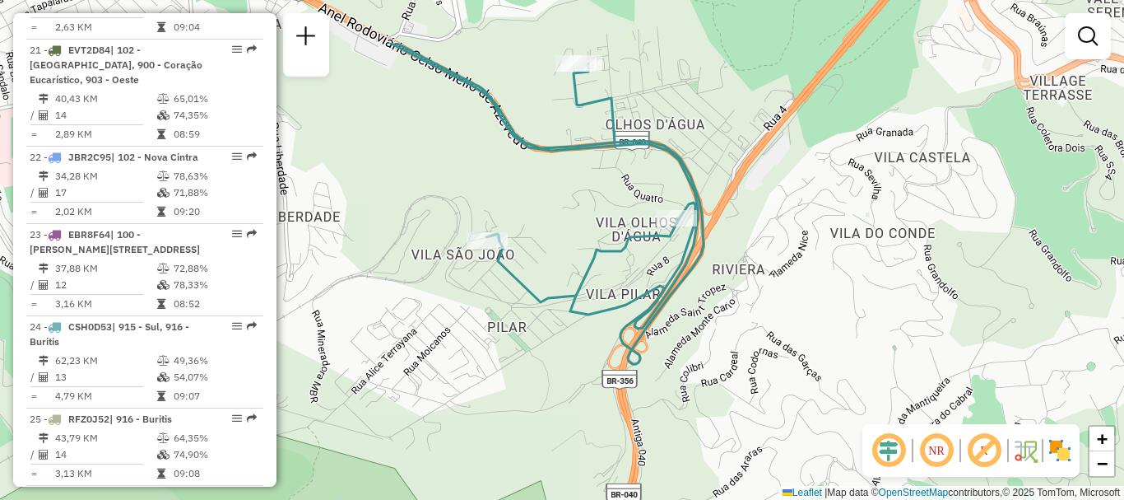
drag, startPoint x: 550, startPoint y: 98, endPoint x: 556, endPoint y: 177, distance: 79.3
click at [559, 197] on div "Janela de atendimento Grade de atendimento Capacidade Transportadoras Veículos …" at bounding box center [562, 250] width 1124 height 500
